Goal: Navigation & Orientation: Find specific page/section

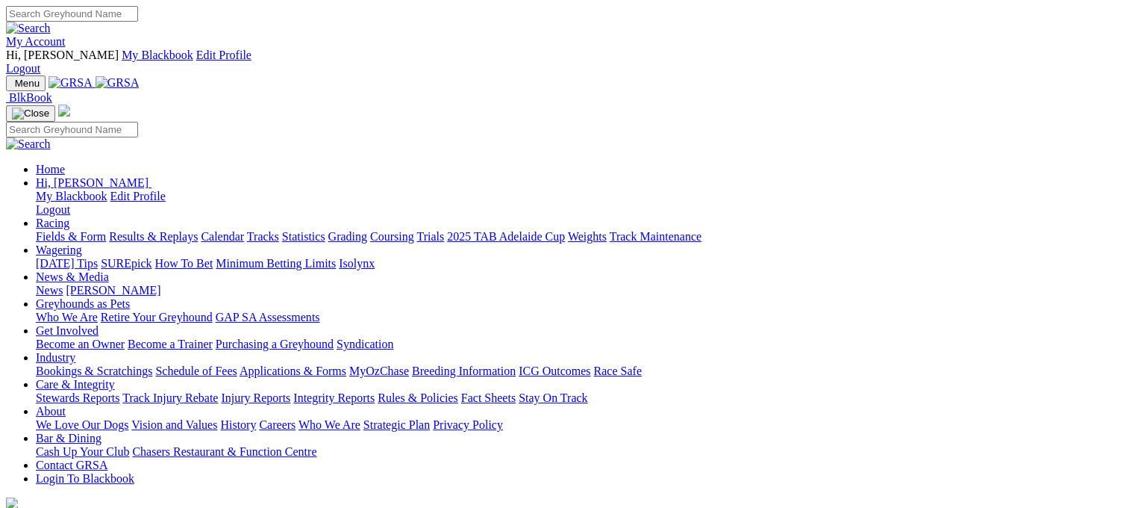
click at [244, 230] on link "Calendar" at bounding box center [222, 236] width 43 height 13
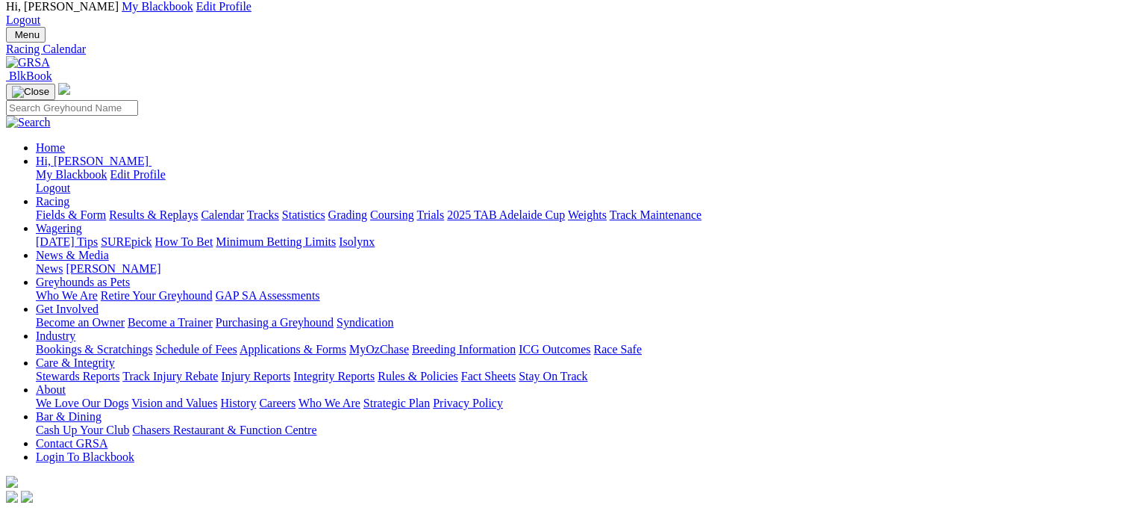
scroll to position [75, 0]
